Goal: Information Seeking & Learning: Learn about a topic

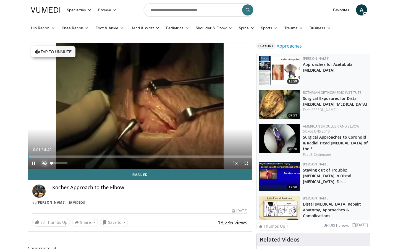
click at [43, 165] on span "Video Player" at bounding box center [44, 163] width 11 height 11
click at [246, 164] on span "Video Player" at bounding box center [246, 163] width 11 height 11
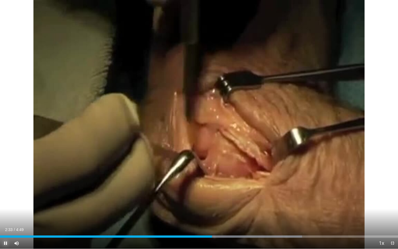
click at [3, 244] on span "Video Player" at bounding box center [5, 243] width 11 height 11
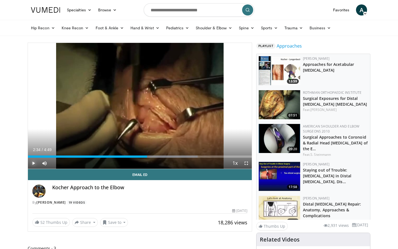
click at [34, 164] on span "Video Player" at bounding box center [33, 163] width 11 height 11
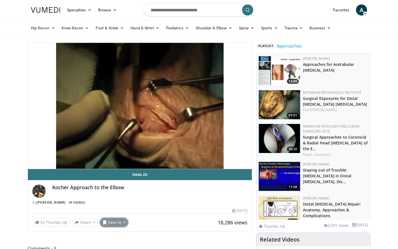
click at [116, 223] on button "Save to" at bounding box center [114, 222] width 28 height 9
click at [124, 199] on span "Add to Favorites" at bounding box center [124, 197] width 34 height 6
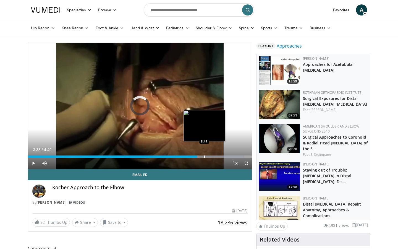
click at [204, 155] on div "Progress Bar" at bounding box center [204, 156] width 1 height 2
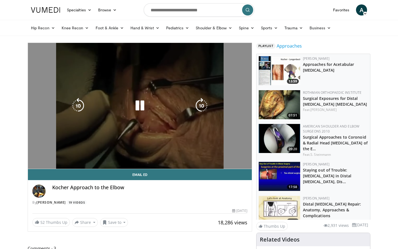
click at [203, 155] on video-js "**********" at bounding box center [140, 106] width 224 height 126
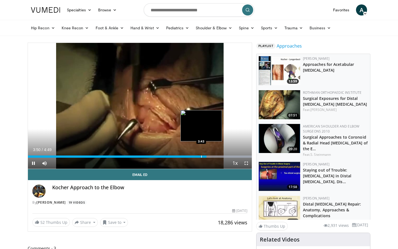
click at [201, 155] on div "Loaded : 100.00% 3:43 3:43" at bounding box center [140, 156] width 224 height 2
click at [192, 155] on div "3:44" at bounding box center [115, 156] width 174 height 2
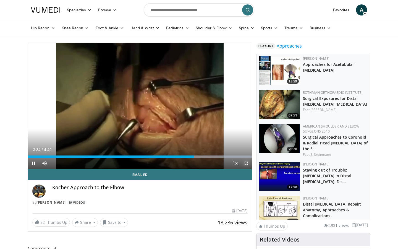
click at [245, 164] on span "Video Player" at bounding box center [246, 163] width 11 height 11
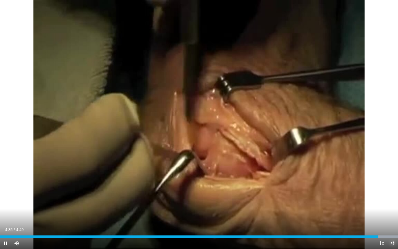
click at [395, 244] on span "Video Player" at bounding box center [392, 243] width 11 height 11
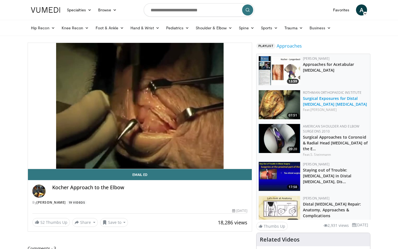
click at [314, 98] on link "Surgical Exposures for Distal Humerus Fractures" at bounding box center [335, 101] width 64 height 11
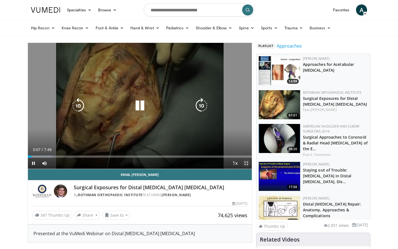
click at [246, 164] on span "Video Player" at bounding box center [246, 163] width 11 height 11
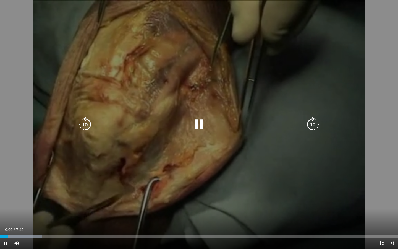
click at [313, 124] on icon "Video Player" at bounding box center [312, 124] width 15 height 15
click at [85, 125] on icon "Video Player" at bounding box center [84, 124] width 15 height 15
click at [316, 126] on icon "Video Player" at bounding box center [312, 124] width 15 height 15
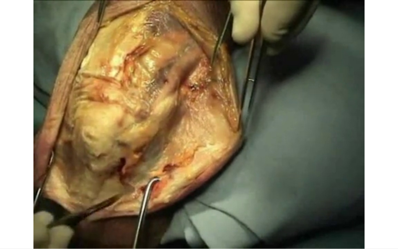
click at [316, 126] on div "20 seconds Tap to unmute" at bounding box center [199, 124] width 398 height 249
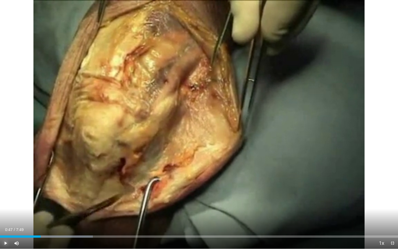
click at [2, 243] on span "Video Player" at bounding box center [5, 243] width 11 height 11
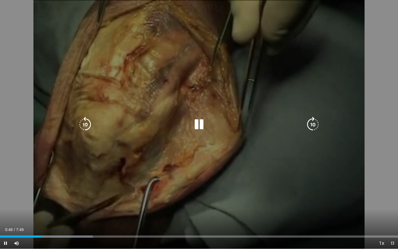
click at [308, 123] on icon "Video Player" at bounding box center [312, 124] width 15 height 15
click at [310, 123] on icon "Video Player" at bounding box center [312, 124] width 15 height 15
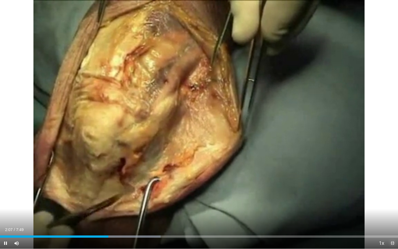
click at [394, 241] on span "Video Player" at bounding box center [392, 243] width 11 height 11
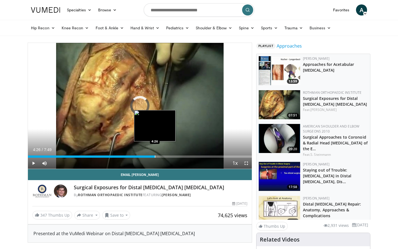
click at [155, 154] on div "Loaded : 40.34% 2:09 4:26" at bounding box center [140, 154] width 224 height 5
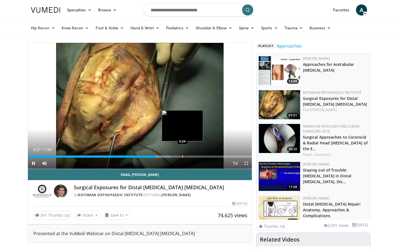
click at [183, 154] on div "Loaded : 63.84% 4:27 5:24" at bounding box center [140, 154] width 224 height 5
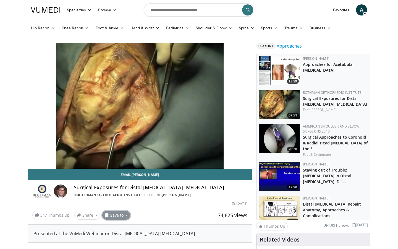
click at [115, 216] on button "Save to" at bounding box center [116, 215] width 28 height 9
click at [127, 228] on span "Add to Favorites" at bounding box center [126, 227] width 34 height 6
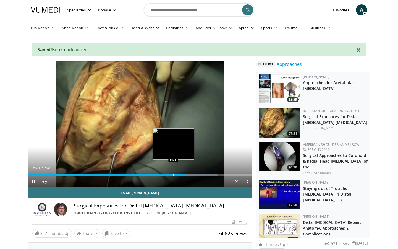
click at [173, 174] on div "Progress Bar" at bounding box center [173, 175] width 1 height 2
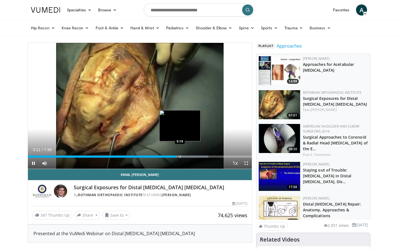
click at [180, 154] on div "Loaded : 80.71% 5:11 5:19" at bounding box center [140, 154] width 224 height 5
click at [186, 155] on div "Loaded : 80.71% 5:19 5:31" at bounding box center [140, 154] width 224 height 5
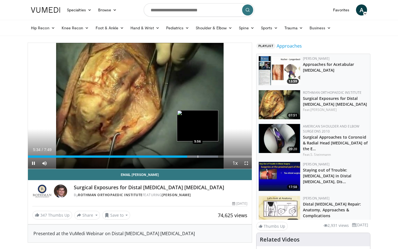
click at [198, 157] on div "Progress Bar" at bounding box center [198, 156] width 1 height 2
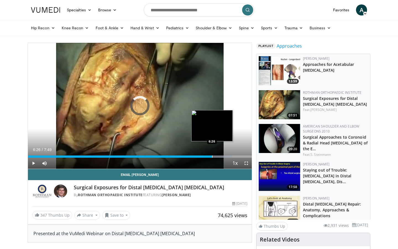
click at [212, 155] on div "Loaded : 91.33% 6:03 6:26" at bounding box center [140, 154] width 224 height 5
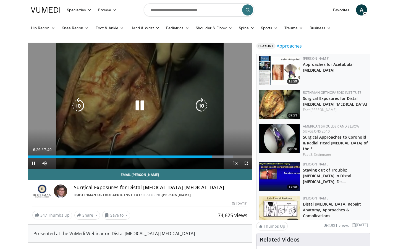
click at [218, 155] on div "Loaded : 91.50% 6:26 6:35" at bounding box center [140, 154] width 224 height 5
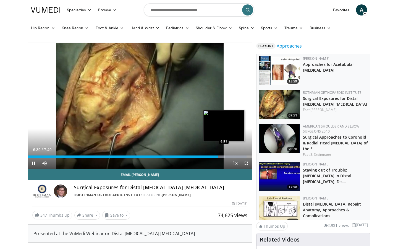
click at [224, 155] on div "Loaded : 97.71% 6:39 6:51" at bounding box center [140, 154] width 224 height 5
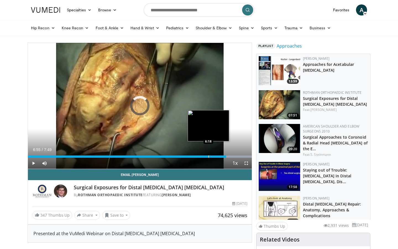
click at [208, 154] on div "Loaded : 100.00% 6:55 6:18" at bounding box center [140, 154] width 224 height 5
click at [202, 154] on div "Loaded : 89.37% 6:19 6:10" at bounding box center [140, 154] width 224 height 5
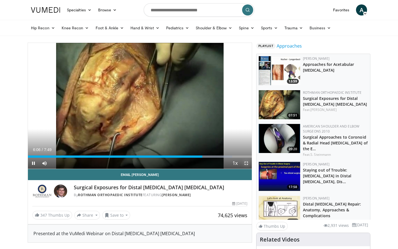
click at [246, 165] on span "Video Player" at bounding box center [246, 163] width 11 height 11
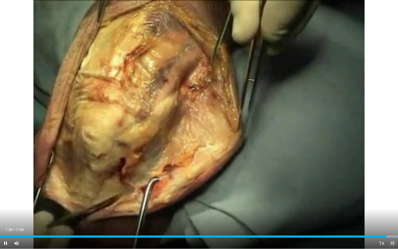
click at [395, 242] on span "Video Player" at bounding box center [392, 243] width 11 height 11
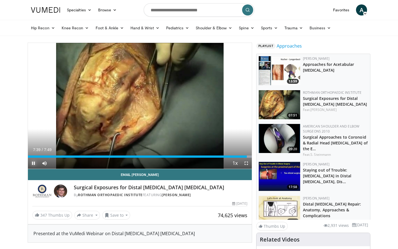
click at [33, 163] on span "Video Player" at bounding box center [33, 163] width 11 height 11
click at [278, 73] on img at bounding box center [279, 70] width 41 height 29
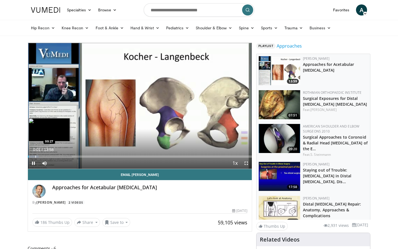
click at [35, 157] on div "Progress Bar" at bounding box center [35, 156] width 1 height 2
click at [30, 166] on span "Video Player" at bounding box center [33, 163] width 11 height 11
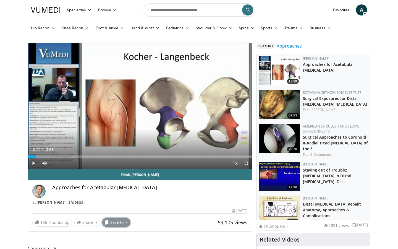
click at [115, 220] on button "Save to" at bounding box center [116, 222] width 28 height 9
click at [132, 196] on span "Add to Favorites" at bounding box center [126, 197] width 34 height 6
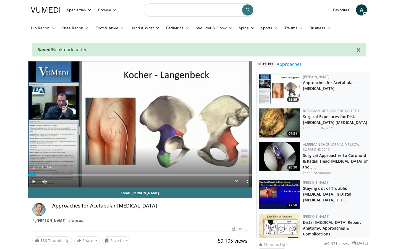
click at [181, 12] on input "Search topics, interventions" at bounding box center [199, 9] width 111 height 13
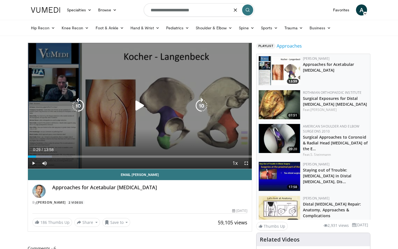
type input "**********"
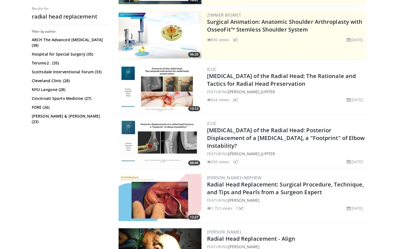
scroll to position [107, 0]
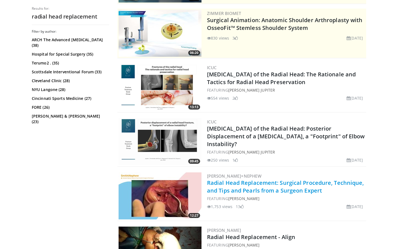
click at [254, 184] on link "Radial Head Replacement: Surgical Procedure, Technique, and Tips and Pearls fro…" at bounding box center [285, 186] width 157 height 15
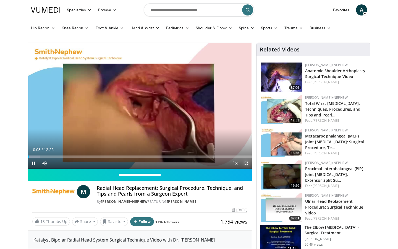
click at [244, 165] on span "Video Player" at bounding box center [246, 163] width 11 height 11
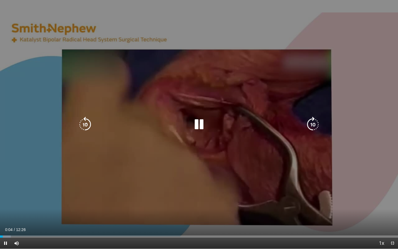
click at [314, 127] on icon "Video Player" at bounding box center [312, 124] width 15 height 15
click at [88, 127] on icon "Video Player" at bounding box center [84, 124] width 15 height 15
click at [393, 244] on span "Video Player" at bounding box center [392, 243] width 11 height 11
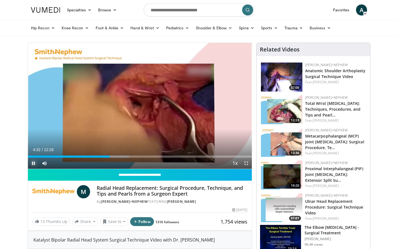
click at [33, 162] on span "Video Player" at bounding box center [33, 163] width 11 height 11
